Goal: Transaction & Acquisition: Purchase product/service

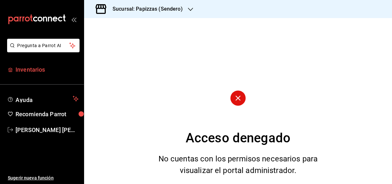
click at [36, 72] on span "Inventarios" at bounding box center [47, 69] width 63 height 9
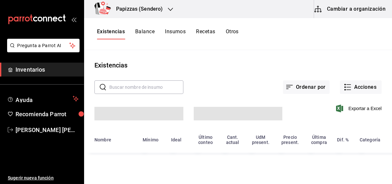
click at [160, 8] on h3 "Papizzas (Sendero)" at bounding box center [137, 9] width 52 height 8
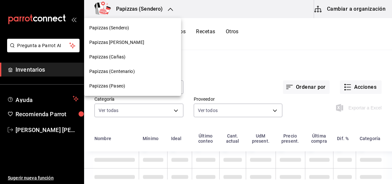
click at [128, 73] on span "Papizzas (Centenario)" at bounding box center [112, 71] width 46 height 7
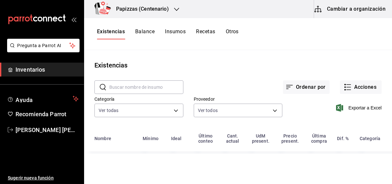
click at [175, 6] on div at bounding box center [176, 9] width 5 height 7
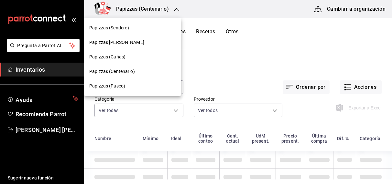
click at [120, 55] on span "Papizzas (Cañas)" at bounding box center [107, 57] width 36 height 7
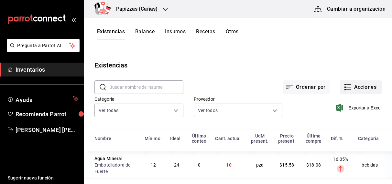
click at [357, 83] on button "Acciones" at bounding box center [361, 87] width 42 height 14
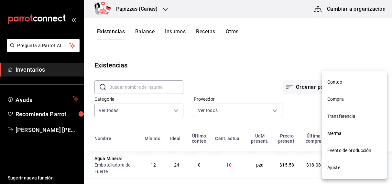
click at [338, 118] on span "Transferencia" at bounding box center [354, 116] width 54 height 7
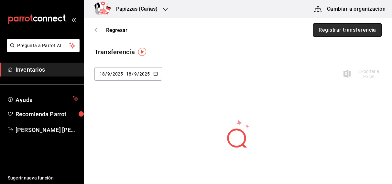
click at [365, 29] on button "Registrar transferencia" at bounding box center [347, 30] width 69 height 14
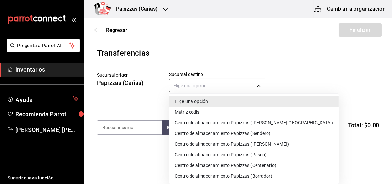
click at [224, 87] on body "Pregunta a Parrot AI Inventarios Ayuda Recomienda Parrot OBDULIA JANNETH CASTRO…" at bounding box center [196, 74] width 392 height 148
click at [239, 164] on li "Centro de almacenamiento Papizzas (Centenario)" at bounding box center [253, 165] width 169 height 11
type input "3ada7674-a804-4892-a183-0dd05859157f"
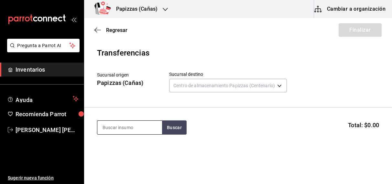
click at [151, 132] on input at bounding box center [129, 128] width 65 height 14
type input "coca cola lata"
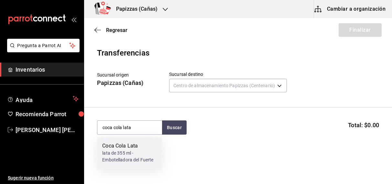
click at [115, 158] on div "lata de 355 ml - Embotelladora del Fuerte" at bounding box center [129, 157] width 54 height 14
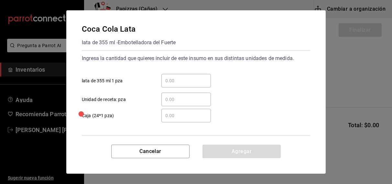
click at [173, 79] on input "​ lata de 355 ml 1 pza" at bounding box center [185, 81] width 49 height 8
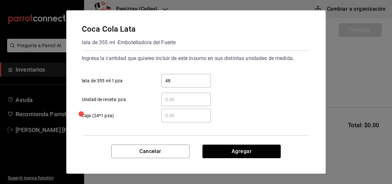
type input "48"
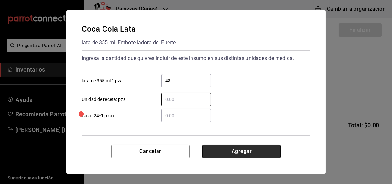
click at [240, 153] on button "Agregar" at bounding box center [241, 152] width 78 height 14
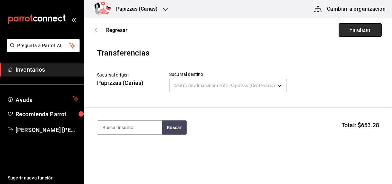
click at [355, 27] on button "Finalizar" at bounding box center [359, 30] width 43 height 14
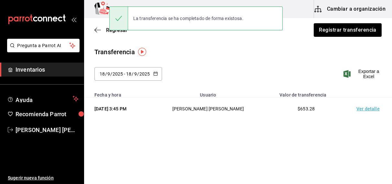
click at [370, 109] on td "Ver detalle" at bounding box center [368, 109] width 45 height 22
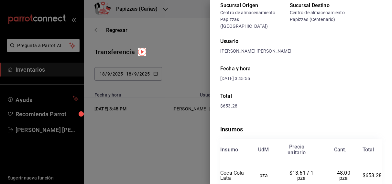
scroll to position [32, 0]
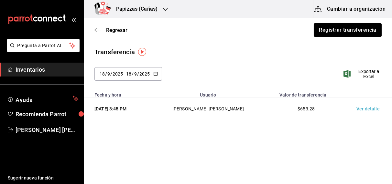
click at [136, 6] on h3 "Papizzas (Cañas)" at bounding box center [134, 9] width 47 height 8
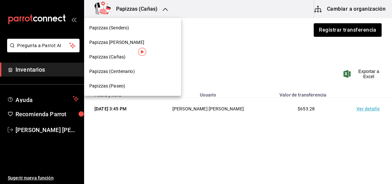
click at [122, 71] on span "Papizzas (Centenario)" at bounding box center [112, 71] width 46 height 7
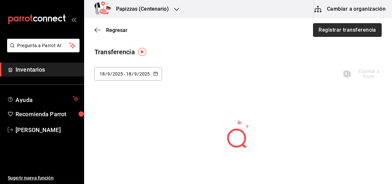
click at [347, 36] on button "Registrar transferencia" at bounding box center [347, 30] width 69 height 14
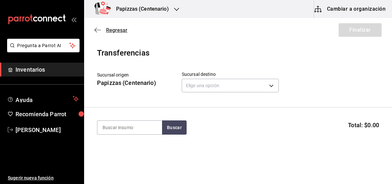
click at [115, 29] on span "Regresar" at bounding box center [116, 30] width 21 height 6
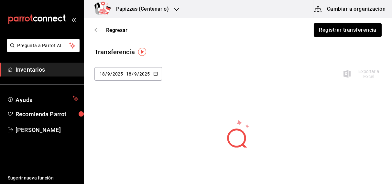
click at [115, 29] on span "Regresar" at bounding box center [116, 30] width 21 height 6
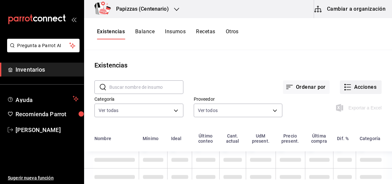
click at [358, 90] on button "Acciones" at bounding box center [361, 87] width 42 height 14
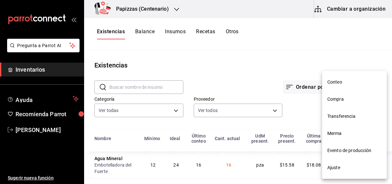
click at [330, 135] on span "Merma" at bounding box center [354, 133] width 54 height 7
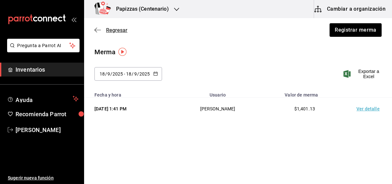
click at [108, 29] on span "Regresar" at bounding box center [116, 30] width 21 height 6
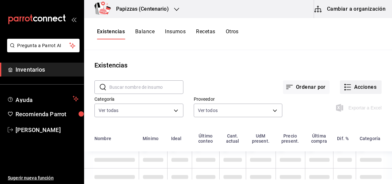
click at [364, 89] on button "Acciones" at bounding box center [361, 87] width 42 height 14
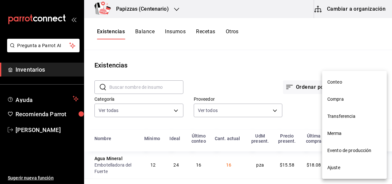
click at [341, 99] on span "Compra" at bounding box center [354, 99] width 54 height 7
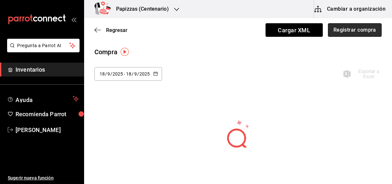
click at [360, 32] on button "Registrar compra" at bounding box center [355, 30] width 54 height 14
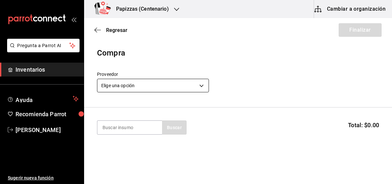
click at [126, 83] on body "Pregunta a Parrot AI Inventarios Ayuda Recomienda Parrot OBDULIA JANNETH CASTRO…" at bounding box center [196, 74] width 392 height 148
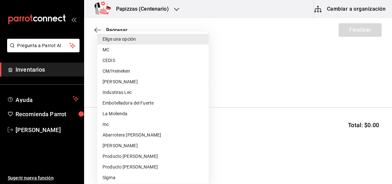
click at [111, 50] on li "MC" at bounding box center [152, 50] width 111 height 11
type input "59259b25-7b15-4529-a17f-fa8ef7e7484a"
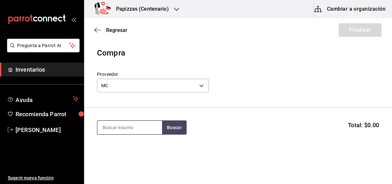
click at [139, 126] on input at bounding box center [129, 128] width 65 height 14
type input "polvo"
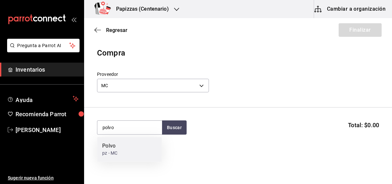
click at [118, 155] on div "Polvo pz - MC" at bounding box center [129, 149] width 65 height 25
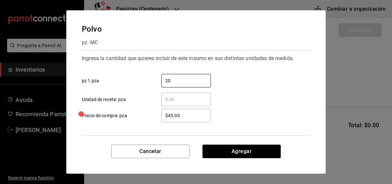
type input "20"
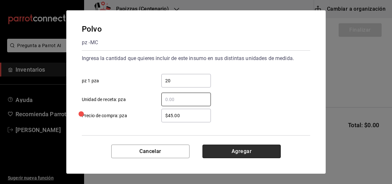
click at [242, 150] on button "Agregar" at bounding box center [241, 152] width 78 height 14
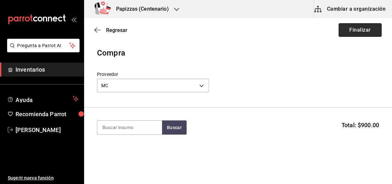
click at [356, 26] on button "Finalizar" at bounding box center [359, 30] width 43 height 14
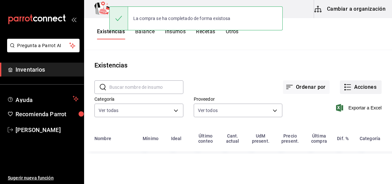
click at [369, 86] on button "Acciones" at bounding box center [361, 87] width 42 height 14
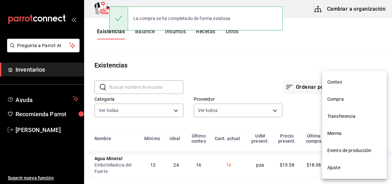
click at [337, 101] on span "Compra" at bounding box center [354, 99] width 54 height 7
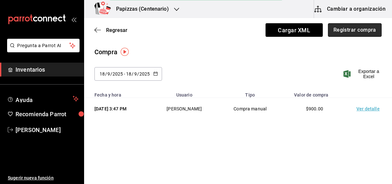
click at [363, 31] on button "Registrar compra" at bounding box center [355, 30] width 54 height 14
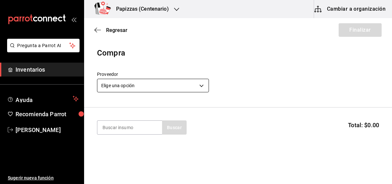
click at [163, 86] on body "Pregunta a Parrot AI Inventarios Ayuda Recomienda Parrot OBDULIA JANNETH CASTRO…" at bounding box center [196, 74] width 392 height 148
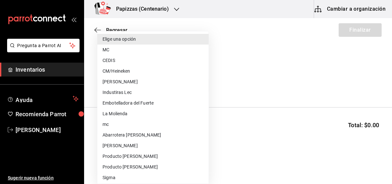
click at [114, 62] on li "CEDIS" at bounding box center [152, 60] width 111 height 11
type input "fd93c39f-859b-4130-830c-b038fbd442a0"
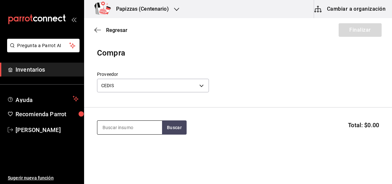
click at [116, 129] on input at bounding box center [129, 128] width 65 height 14
type input "mayonesa"
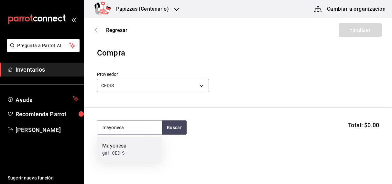
click at [114, 153] on div "gal - CEDIS" at bounding box center [114, 153] width 24 height 7
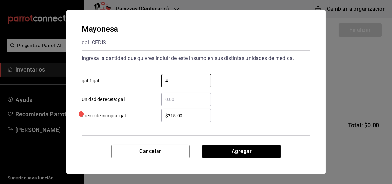
type input "4"
type input "$215.00"
click button "Agregar" at bounding box center [241, 152] width 78 height 14
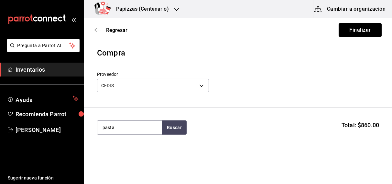
type input "pasta"
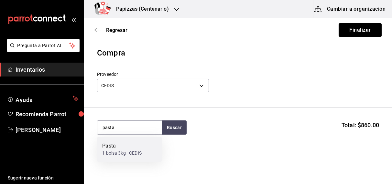
click at [122, 147] on div "Pasta" at bounding box center [121, 147] width 39 height 8
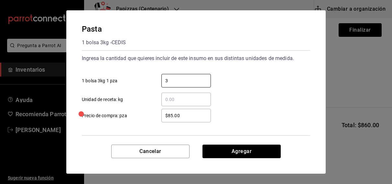
type input "3"
type input "$91.00"
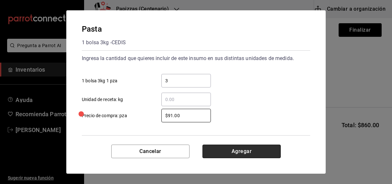
click at [252, 152] on button "Agregar" at bounding box center [241, 152] width 78 height 14
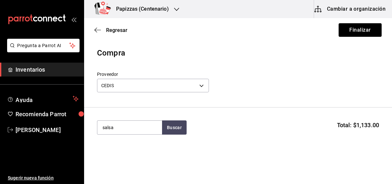
type input "salsa"
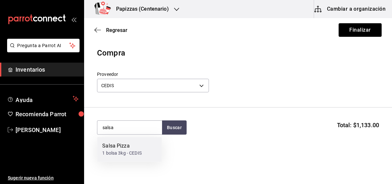
click at [127, 155] on div "1 bolsa 3kg - CEDIS" at bounding box center [121, 153] width 39 height 7
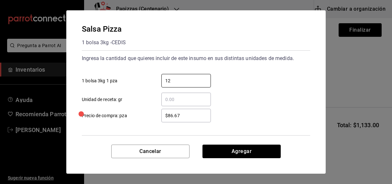
type input "12"
type input "$92.75"
click button "Agregar" at bounding box center [241, 152] width 78 height 14
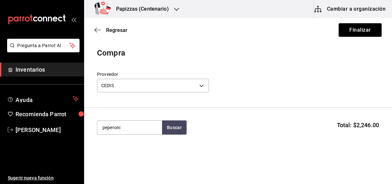
type input "peperoni"
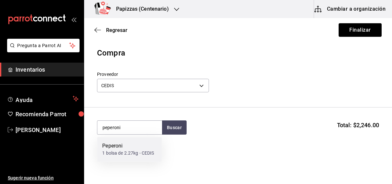
click at [125, 149] on div "Peperoni" at bounding box center [128, 147] width 52 height 8
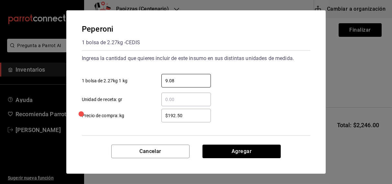
type input "9.08"
type input "$192.00"
click button "Agregar" at bounding box center [241, 152] width 78 height 14
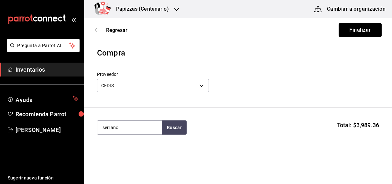
type input "serrano"
click at [130, 152] on div "pz - CEDIS" at bounding box center [121, 153] width 39 height 7
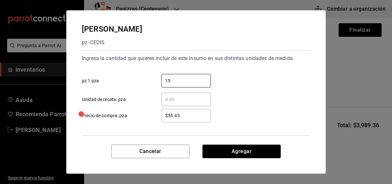
type input "15"
type input "$55.40"
click button "Agregar" at bounding box center [241, 152] width 78 height 14
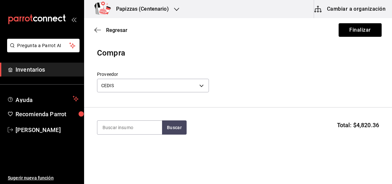
type input "h"
type input "chilorio"
click at [123, 151] on div "kg - CEDIS" at bounding box center [112, 153] width 21 height 7
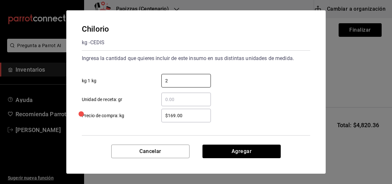
type input "2"
type input "$167.00"
click button "Agregar" at bounding box center [241, 152] width 78 height 14
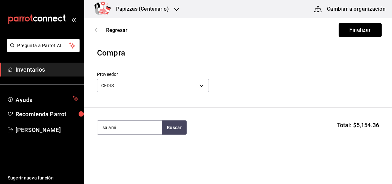
type input "salami"
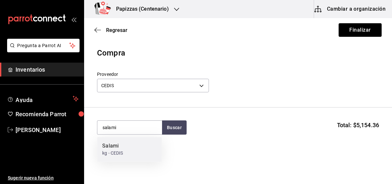
click at [132, 153] on div "Salami kg - CEDIS" at bounding box center [129, 149] width 65 height 25
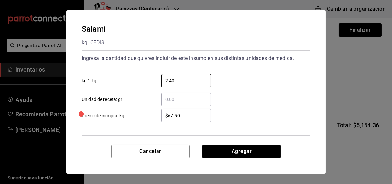
type input "2.40"
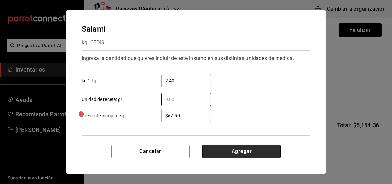
click at [246, 151] on button "Agregar" at bounding box center [241, 152] width 78 height 14
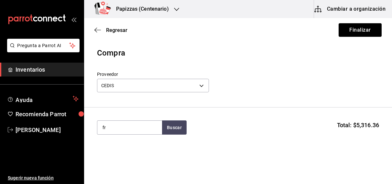
type input "f"
type input "francesa"
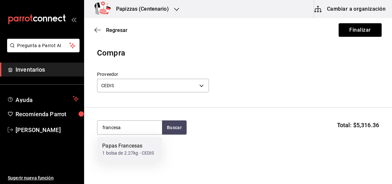
click at [130, 153] on div "1 bolsa de 2.27kg - CEDIS" at bounding box center [128, 153] width 52 height 7
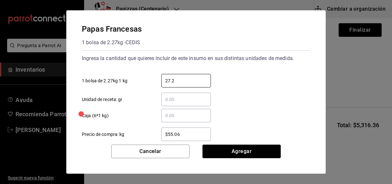
type input "27.24"
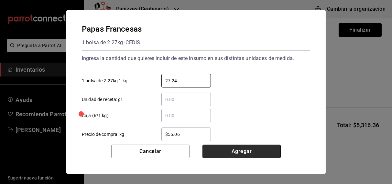
click at [248, 148] on button "Agregar" at bounding box center [241, 152] width 78 height 14
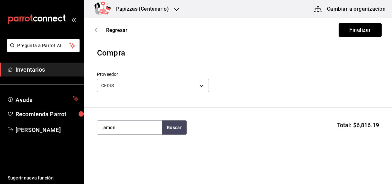
type input "jamon"
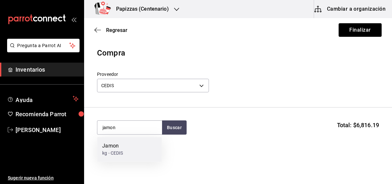
click at [125, 150] on div "Jamon kg - CEDIS" at bounding box center [129, 149] width 65 height 25
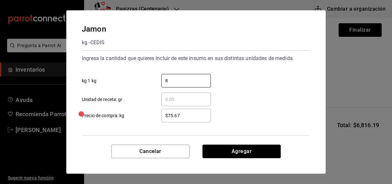
type input "8"
type input "$77.67"
click button "Agregar" at bounding box center [241, 152] width 78 height 14
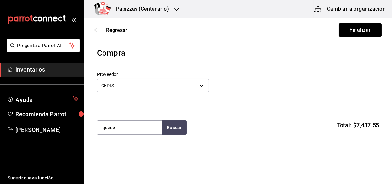
type input "queso"
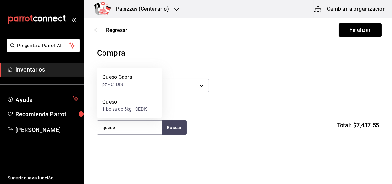
click at [131, 110] on div "1 bolsa de 5kg - CEDIS" at bounding box center [124, 109] width 45 height 7
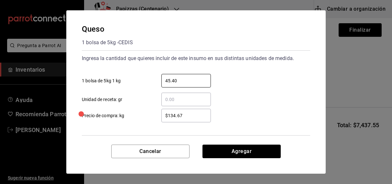
type input "45.40"
type input "$108.00"
click button "Agregar" at bounding box center [241, 152] width 78 height 14
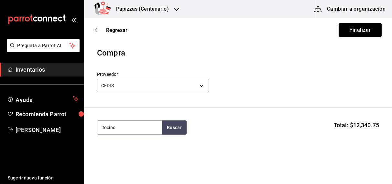
type input "tocino"
click at [122, 147] on div "Tocino" at bounding box center [112, 147] width 21 height 8
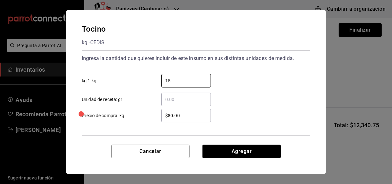
type input "15"
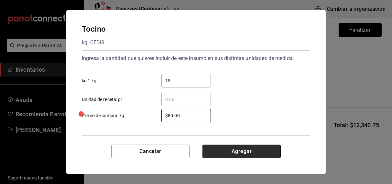
click at [244, 151] on button "Agregar" at bounding box center [241, 152] width 78 height 14
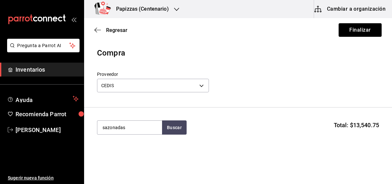
type input "sazonadas"
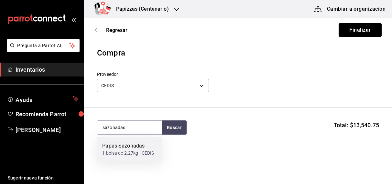
click at [136, 153] on div "1 bolsa de 2.27kg - CEDIS" at bounding box center [128, 153] width 52 height 7
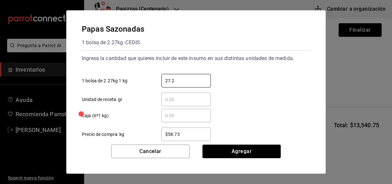
type input "27.24"
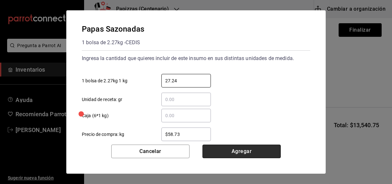
click at [249, 150] on button "Agregar" at bounding box center [241, 152] width 78 height 14
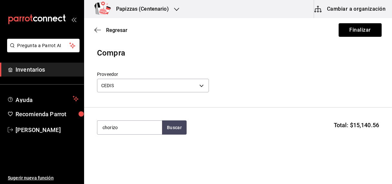
type input "chorizo"
click at [128, 108] on div "Chorizo kg - CEDIS" at bounding box center [129, 105] width 65 height 25
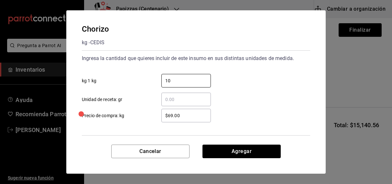
type input "10"
type input "$70.00"
click button "Agregar" at bounding box center [241, 152] width 78 height 14
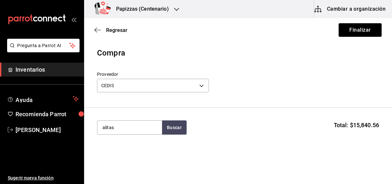
type input "alitas"
click at [117, 146] on div "Alitas" at bounding box center [112, 147] width 21 height 8
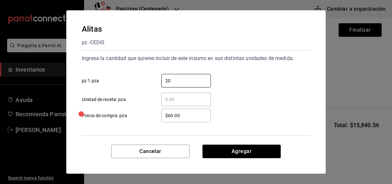
type input "20"
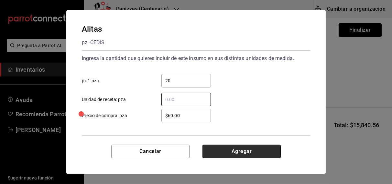
click at [245, 155] on button "Agregar" at bounding box center [241, 152] width 78 height 14
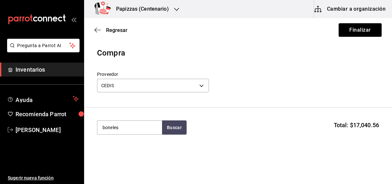
type input "boneles"
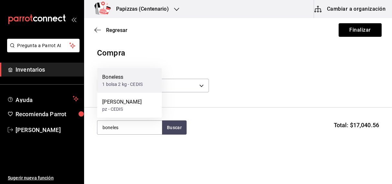
click at [122, 87] on div "1 bolsa 2 kg - CEDIS" at bounding box center [122, 84] width 40 height 7
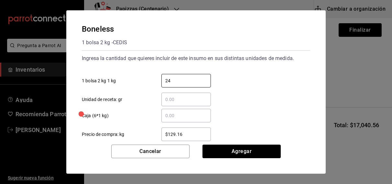
type input "24"
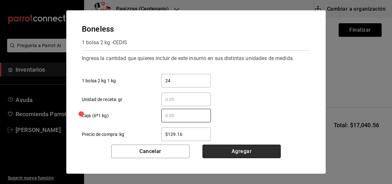
click at [249, 154] on button "Agregar" at bounding box center [241, 152] width 78 height 14
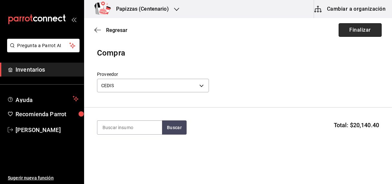
click at [358, 28] on button "Finalizar" at bounding box center [359, 30] width 43 height 14
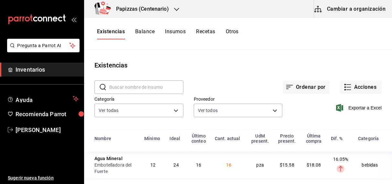
click at [175, 7] on icon "button" at bounding box center [176, 9] width 5 height 5
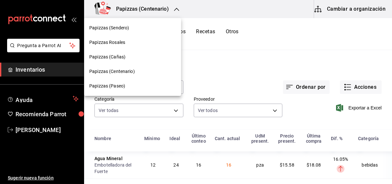
click at [122, 56] on span "Papizzas (Cañas)" at bounding box center [107, 57] width 36 height 7
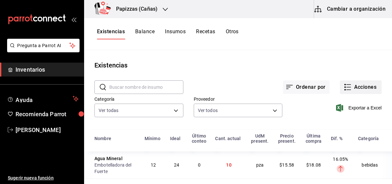
click at [361, 93] on button "Acciones" at bounding box center [361, 87] width 42 height 14
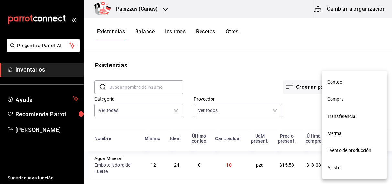
click at [343, 100] on span "Compra" at bounding box center [354, 99] width 54 height 7
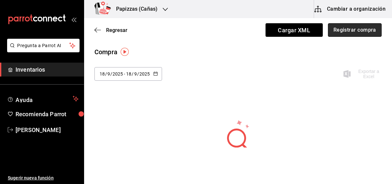
click at [341, 30] on button "Registrar compra" at bounding box center [355, 30] width 54 height 14
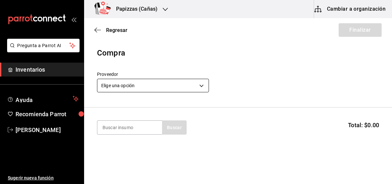
click at [130, 83] on body "Pregunta a Parrot AI Inventarios Ayuda Recomienda Parrot [PERSON_NAME] Sugerir …" at bounding box center [196, 74] width 392 height 148
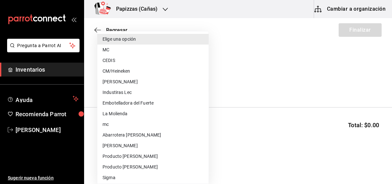
click at [134, 73] on li "CM/Heineken" at bounding box center [152, 71] width 111 height 11
type input "27d4a81a-9215-4055-9665-65cced6c23b6"
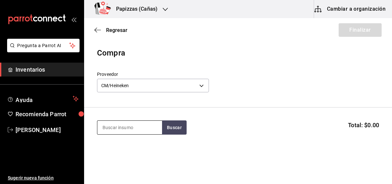
click at [136, 124] on input at bounding box center [129, 128] width 65 height 14
type input "tecate"
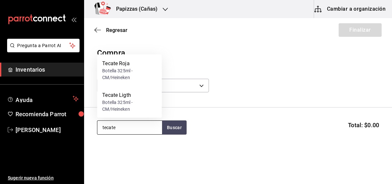
click at [135, 71] on div "Botella 325ml - CM/Heineken" at bounding box center [129, 75] width 54 height 14
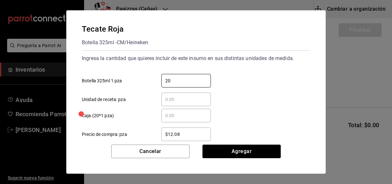
type input "20"
type input "$16.70"
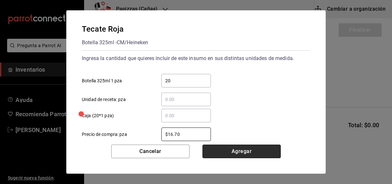
click at [252, 152] on button "Agregar" at bounding box center [241, 152] width 78 height 14
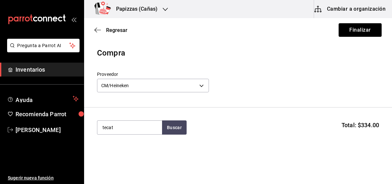
type input "tecate"
click at [124, 155] on div "Botella 325ml - CM/Heineken" at bounding box center [129, 157] width 54 height 14
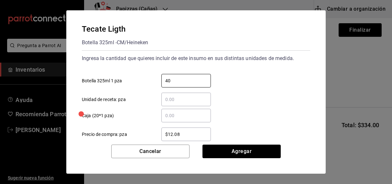
type input "40"
type input "$16.70"
click button "Agregar" at bounding box center [241, 152] width 78 height 14
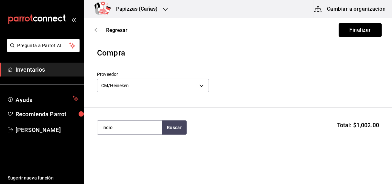
type input "indio"
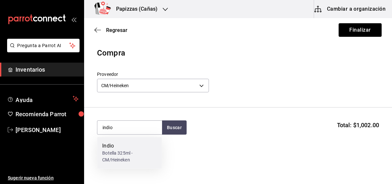
click at [109, 154] on div "Botella 325ml - CM/Heineken" at bounding box center [129, 157] width 54 height 14
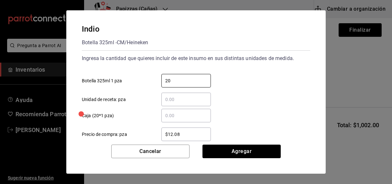
type input "20"
type input "$16.70"
click button "Agregar" at bounding box center [241, 152] width 78 height 14
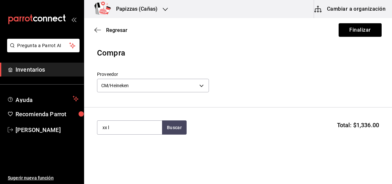
type input "xx l"
click at [116, 155] on div "Botella 355ml - CM/Heineken" at bounding box center [129, 157] width 54 height 14
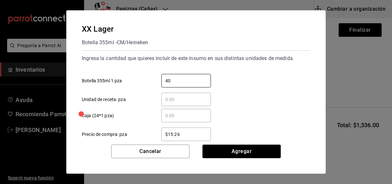
type input "40"
type input "$21.08"
click button "Agregar" at bounding box center [241, 152] width 78 height 14
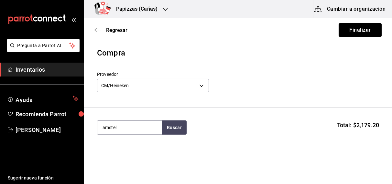
type input "amstel"
click at [124, 156] on div "Botella 355ml - CM/Heineken" at bounding box center [129, 157] width 54 height 14
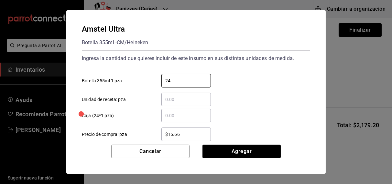
type input "24"
type input "$22.01"
click at [200, 136] on input "$22.01" at bounding box center [185, 135] width 49 height 8
type input "$22.04"
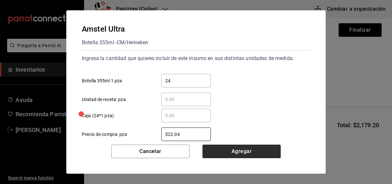
click at [245, 152] on button "Agregar" at bounding box center [241, 152] width 78 height 14
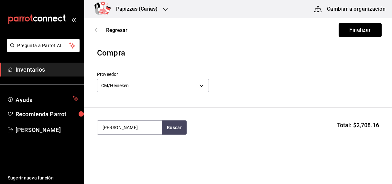
type input "[PERSON_NAME]"
click at [118, 154] on div "Botella 355ml - CM/Heineken" at bounding box center [129, 157] width 54 height 14
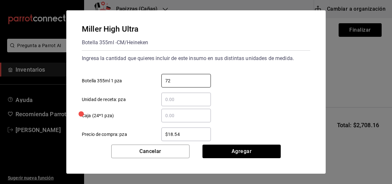
type input "72"
type input "$24.45"
click button "Agregar" at bounding box center [241, 152] width 78 height 14
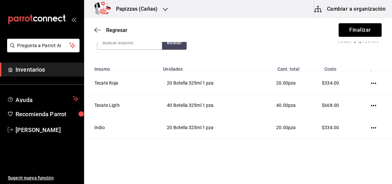
scroll to position [87, 0]
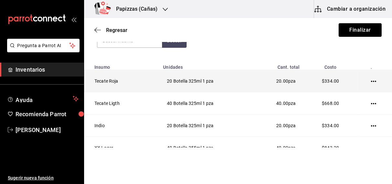
click at [371, 81] on icon "button" at bounding box center [373, 81] width 5 height 5
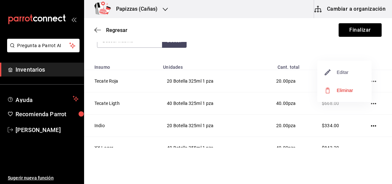
click at [345, 72] on span "Editar" at bounding box center [337, 73] width 24 height 8
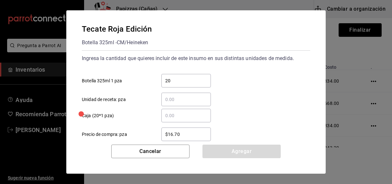
click at [198, 114] on input "​ Caja (20*1 pza)" at bounding box center [185, 116] width 49 height 8
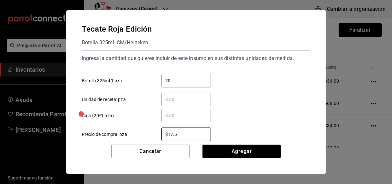
type input "$17.60"
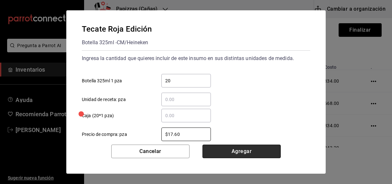
click at [248, 155] on button "Agregar" at bounding box center [241, 152] width 78 height 14
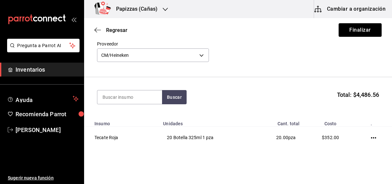
scroll to position [48, 0]
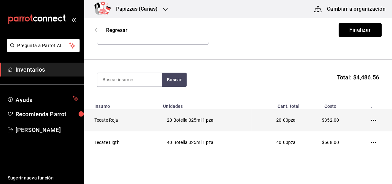
click at [371, 119] on icon "button" at bounding box center [373, 120] width 5 height 5
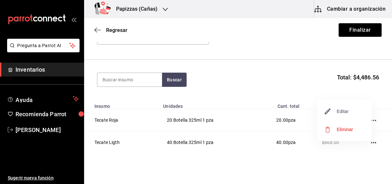
click at [345, 112] on span "Editar" at bounding box center [337, 112] width 24 height 8
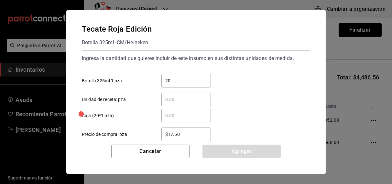
click at [198, 136] on input "$17.60" at bounding box center [185, 135] width 49 height 8
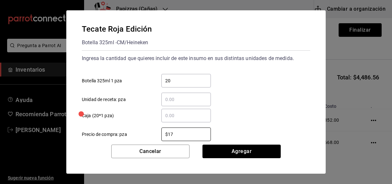
type input "$1"
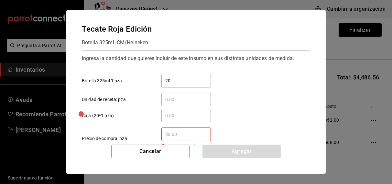
click at [191, 133] on input "​ Campo requerido Precio de compra: pza" at bounding box center [185, 135] width 49 height 8
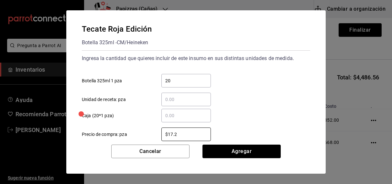
type input "$17.20"
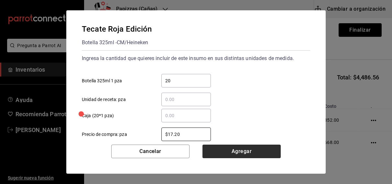
click at [235, 157] on button "Agregar" at bounding box center [241, 152] width 78 height 14
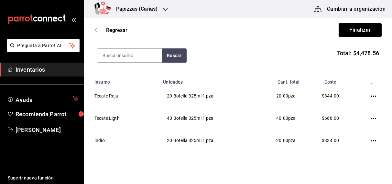
scroll to position [79, 0]
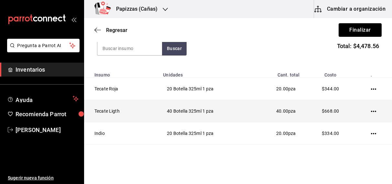
click at [371, 111] on icon "button" at bounding box center [373, 111] width 5 height 1
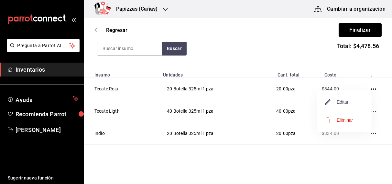
click at [345, 101] on span "Editar" at bounding box center [337, 102] width 24 height 8
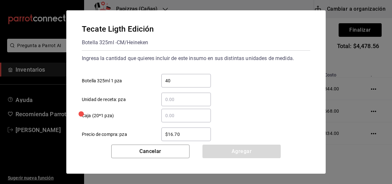
click at [193, 136] on input "$16.70" at bounding box center [185, 135] width 49 height 8
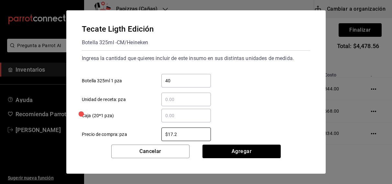
type input "$17.20"
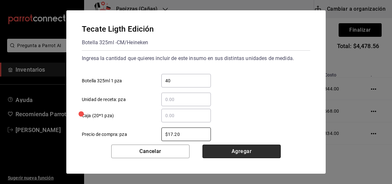
click at [252, 152] on button "Agregar" at bounding box center [241, 152] width 78 height 14
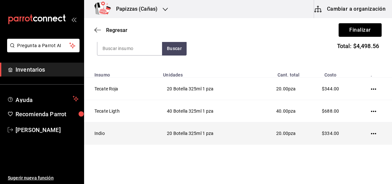
click at [371, 133] on icon "button" at bounding box center [373, 133] width 5 height 1
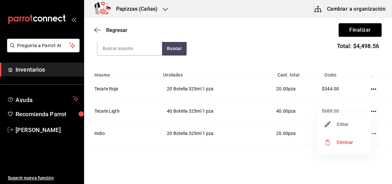
click at [345, 123] on span "Editar" at bounding box center [337, 125] width 24 height 8
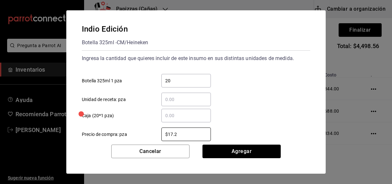
type input "$17.20"
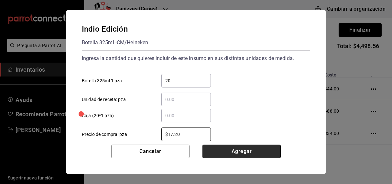
click at [256, 155] on button "Agregar" at bounding box center [241, 152] width 78 height 14
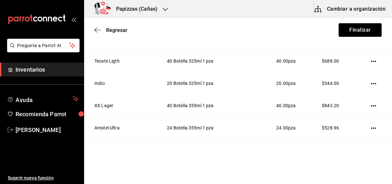
scroll to position [130, 0]
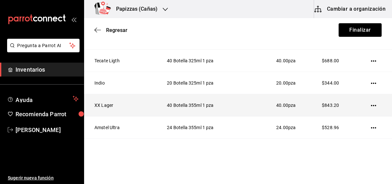
click at [371, 103] on icon "button" at bounding box center [373, 105] width 5 height 5
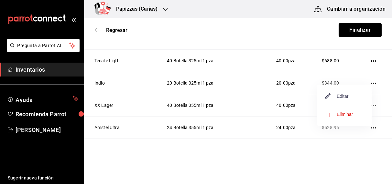
click at [336, 99] on span "Editar" at bounding box center [337, 96] width 24 height 8
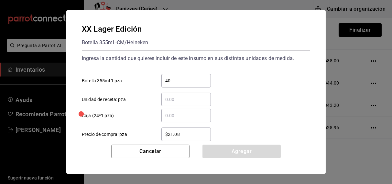
click at [190, 117] on input "​ Caja (24*1 pza)" at bounding box center [185, 116] width 49 height 8
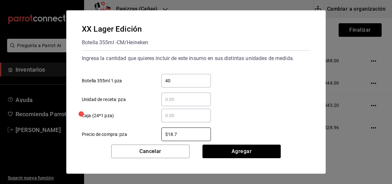
type input "$18.70"
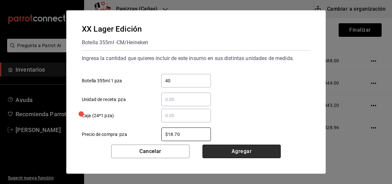
click at [246, 151] on button "Agregar" at bounding box center [241, 152] width 78 height 14
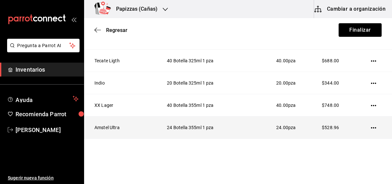
click at [371, 127] on icon "button" at bounding box center [373, 127] width 5 height 5
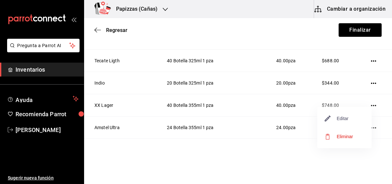
click at [344, 118] on span "Editar" at bounding box center [337, 119] width 24 height 8
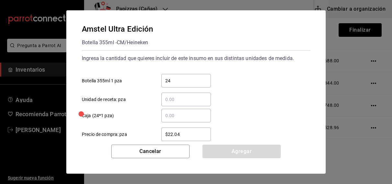
click at [198, 101] on input "​ Unidad de receta: pza" at bounding box center [185, 100] width 49 height 8
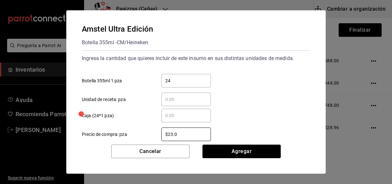
type input "$23.04"
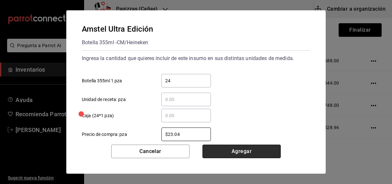
click at [240, 152] on button "Agregar" at bounding box center [241, 152] width 78 height 14
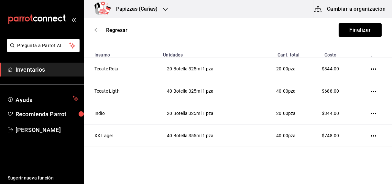
scroll to position [0, 0]
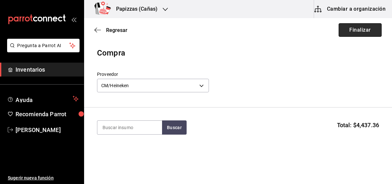
click at [359, 32] on button "Finalizar" at bounding box center [359, 30] width 43 height 14
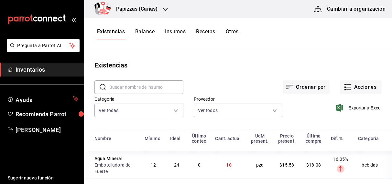
click at [266, 17] on div "Papizzas (Cañas) Cambiar a organización" at bounding box center [238, 9] width 308 height 18
